Goal: Task Accomplishment & Management: Use online tool/utility

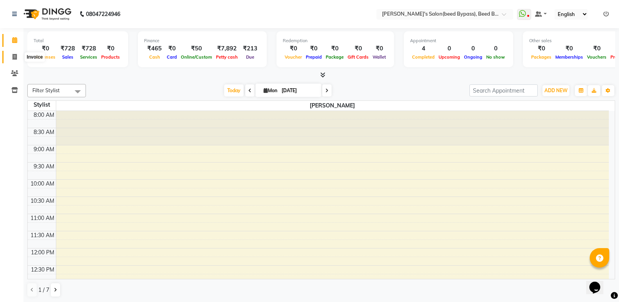
click at [13, 59] on icon at bounding box center [15, 57] width 4 height 6
select select "service"
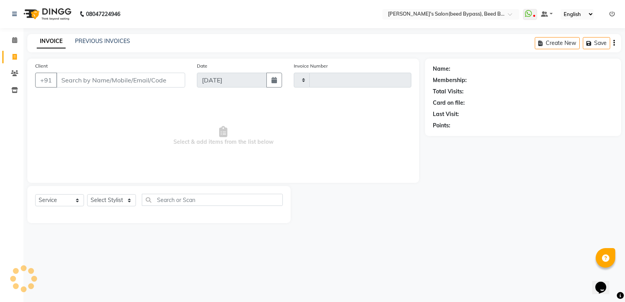
type input "2377"
select select "4176"
click at [122, 203] on select "Select Stylist [PERSON_NAME] manager [PERSON_NAME] V sagar [PERSON_NAME] [PERSO…" at bounding box center [111, 200] width 49 height 12
select select "77699"
click at [87, 194] on select "Select Stylist [PERSON_NAME] manager [PERSON_NAME] V sagar [PERSON_NAME] [PERSO…" at bounding box center [111, 200] width 49 height 12
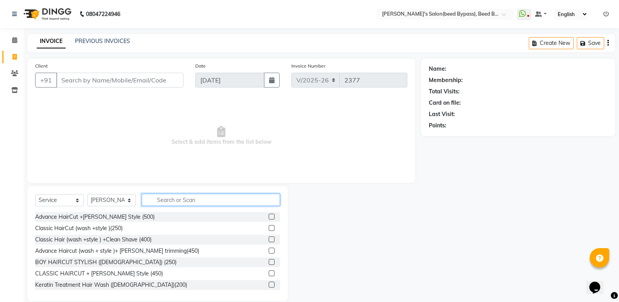
drag, startPoint x: 188, startPoint y: 200, endPoint x: 181, endPoint y: 213, distance: 14.3
click at [183, 211] on div "Select Service Product Membership Package Voucher Prepaid Gift Card Select Styl…" at bounding box center [157, 203] width 245 height 18
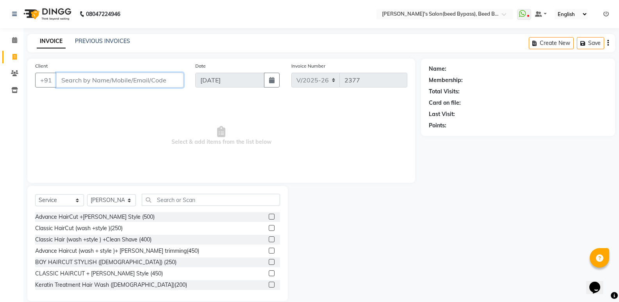
click at [86, 76] on input "Client" at bounding box center [119, 80] width 127 height 15
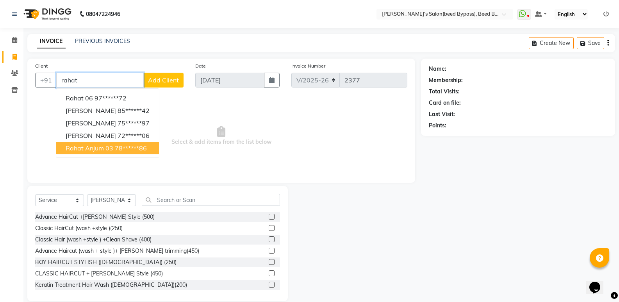
click at [81, 151] on span "rahat anjum 03" at bounding box center [90, 148] width 48 height 8
type input "78******86"
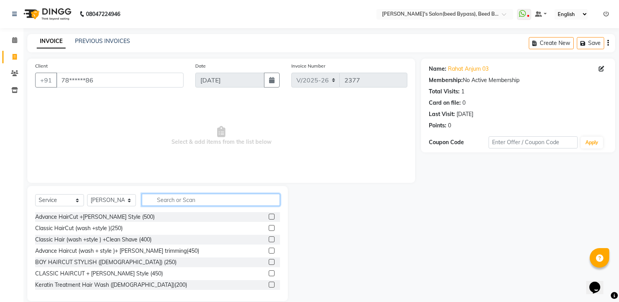
click at [214, 202] on input "text" at bounding box center [211, 200] width 138 height 12
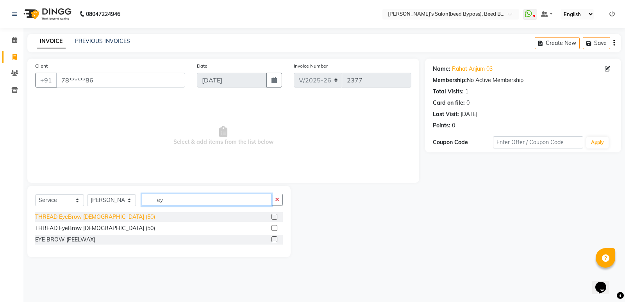
type input "ey"
click at [111, 217] on div "THREAD EyeBrow [DEMOGRAPHIC_DATA] (50)" at bounding box center [95, 217] width 120 height 8
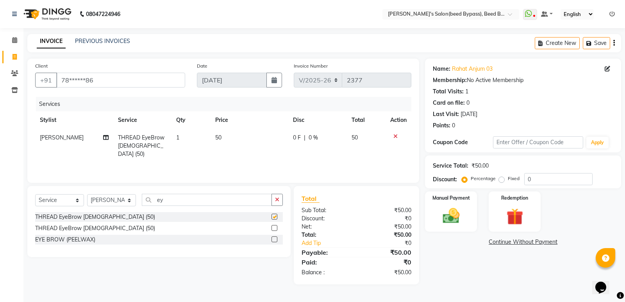
checkbox input "false"
click at [177, 203] on input "ey" at bounding box center [207, 200] width 130 height 12
type input "e"
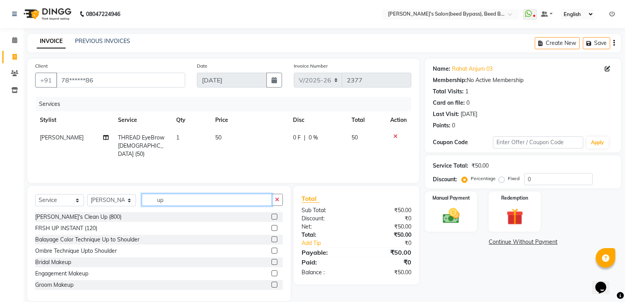
type input "u"
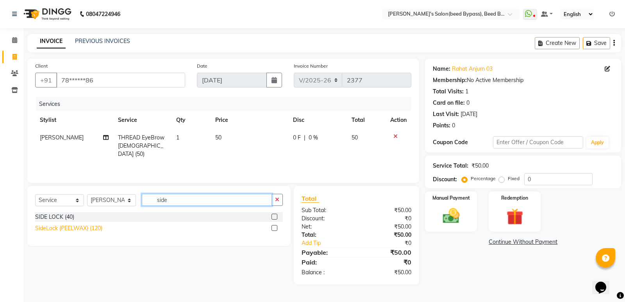
type input "side"
click at [96, 227] on div "SideLock (PEELWAX) (120)" at bounding box center [68, 228] width 67 height 8
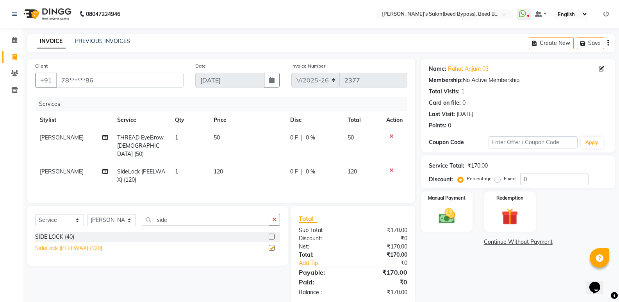
checkbox input "false"
click at [229, 164] on td "120" at bounding box center [247, 176] width 77 height 26
select select "77699"
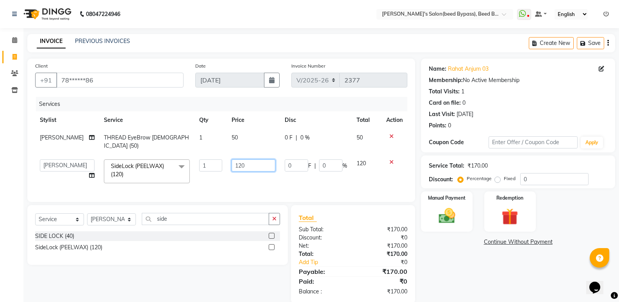
click at [257, 159] on input "120" at bounding box center [254, 165] width 44 height 12
type input "1"
type input "150"
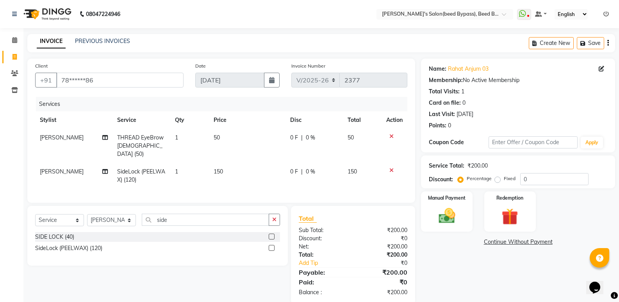
click at [215, 169] on tr "[PERSON_NAME] SideLock (PEELWAX) (120) 1 150 0 F | 0 % 150" at bounding box center [221, 176] width 372 height 26
click at [202, 175] on td "1" at bounding box center [189, 176] width 39 height 26
select select "77699"
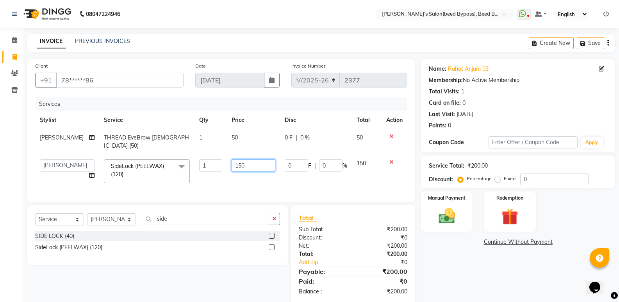
click at [251, 159] on input "150" at bounding box center [254, 165] width 44 height 12
click at [311, 177] on td "0 F | 0 %" at bounding box center [316, 171] width 72 height 33
select select "77699"
click at [446, 221] on img at bounding box center [447, 216] width 28 height 20
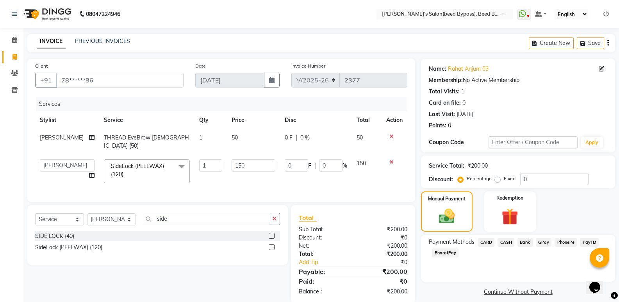
click at [562, 245] on span "PhonePe" at bounding box center [566, 242] width 22 height 9
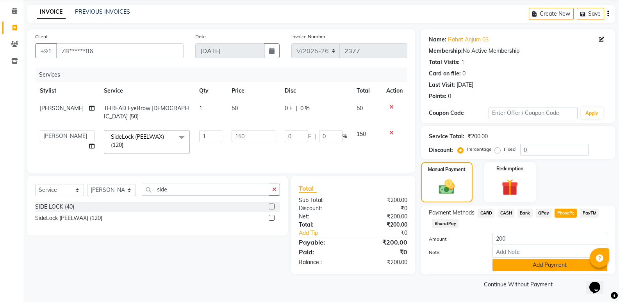
click at [556, 266] on button "Add Payment" at bounding box center [550, 265] width 115 height 12
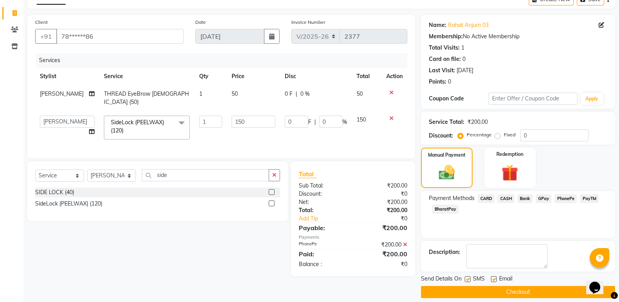
scroll to position [52, 0]
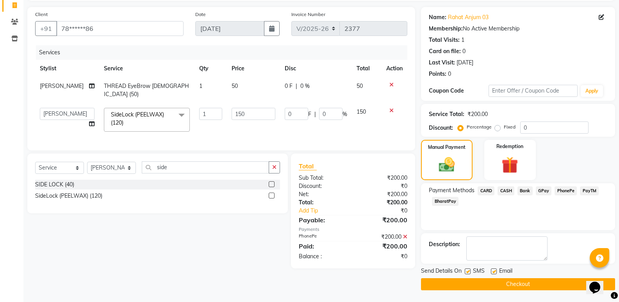
click at [544, 285] on button "Checkout" at bounding box center [518, 284] width 194 height 12
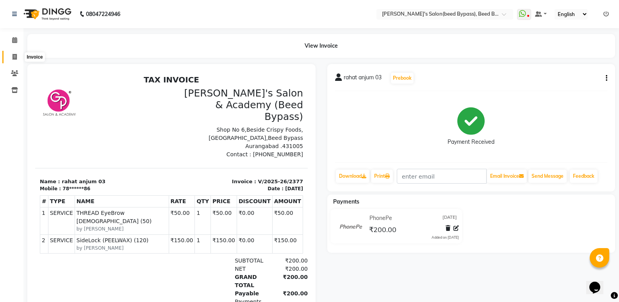
click at [13, 57] on icon at bounding box center [15, 57] width 4 height 6
select select "service"
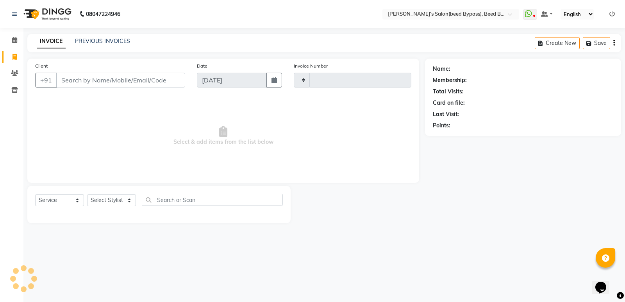
type input "2378"
select select "4176"
click at [15, 40] on icon at bounding box center [14, 40] width 5 height 6
